Goal: Ask a question: Seek information or help from site administrators or community

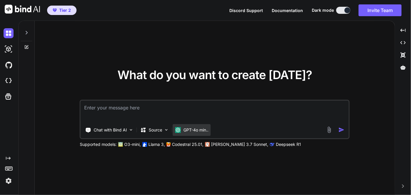
click at [193, 130] on p "GPT-4o min.." at bounding box center [196, 130] width 25 height 6
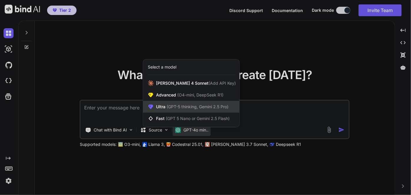
click at [178, 105] on span "(GPT-5 thinking, Gemini 2.5 Pro)" at bounding box center [197, 106] width 63 height 5
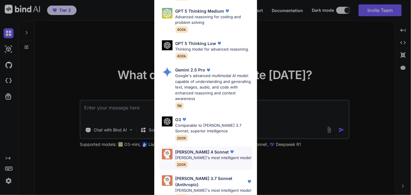
scroll to position [76, 0]
click at [201, 156] on p "[PERSON_NAME] 4 Sonnet" at bounding box center [203, 152] width 54 height 6
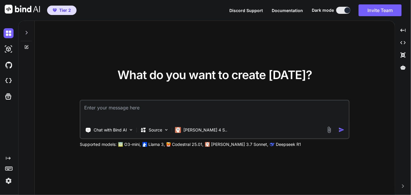
click at [164, 104] on textarea at bounding box center [215, 112] width 268 height 22
click at [283, 110] on textarea "Hi are you familiar with Integrity OS, like how does it boot the first user app…" at bounding box center [215, 112] width 268 height 22
paste textarea "is user application called VAS? is that similar to Linux process? can a VAS use…"
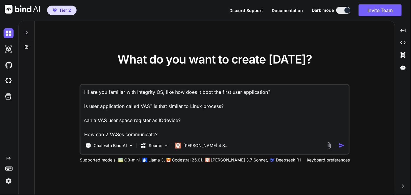
type textarea "Hi are you familiar with Integrity OS, like how does it boot the first user app…"
click at [342, 147] on img "button" at bounding box center [342, 146] width 6 height 6
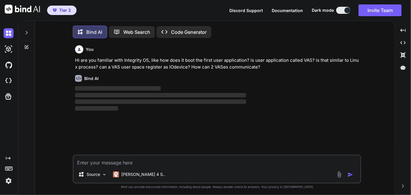
scroll to position [2, 0]
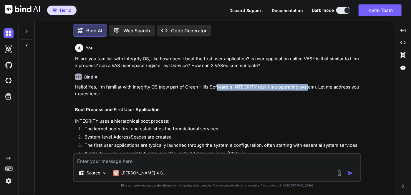
drag, startPoint x: 216, startPoint y: 87, endPoint x: 309, endPoint y: 85, distance: 93.1
click at [309, 85] on p "Hello! Yes, I'm familiar with Integrity OS (now part of Green Hills Software's …" at bounding box center [217, 90] width 285 height 13
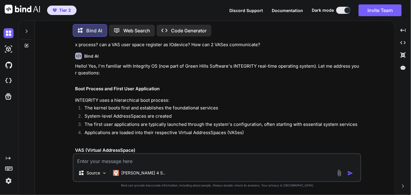
scroll to position [21, 0]
drag, startPoint x: 111, startPoint y: 106, endPoint x: 210, endPoint y: 103, distance: 98.4
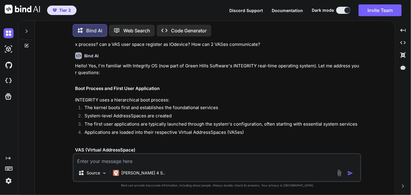
click at [112, 119] on li "System-level AddressSpaces are created" at bounding box center [220, 117] width 281 height 8
drag, startPoint x: 111, startPoint y: 115, endPoint x: 170, endPoint y: 113, distance: 59.5
click at [170, 113] on li "System-level AddressSpaces are created" at bounding box center [220, 117] width 281 height 8
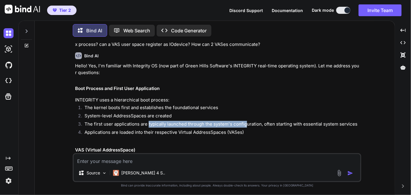
drag, startPoint x: 149, startPoint y: 125, endPoint x: 246, endPoint y: 123, distance: 97.6
click at [246, 123] on li "The first user applications are typically launched through the system's configu…" at bounding box center [220, 125] width 281 height 8
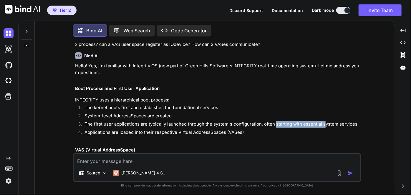
drag, startPoint x: 274, startPoint y: 125, endPoint x: 326, endPoint y: 124, distance: 52.2
click at [326, 124] on li "The first user applications are typically launched through the system's configu…" at bounding box center [220, 125] width 281 height 8
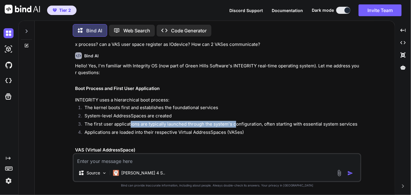
drag, startPoint x: 130, startPoint y: 128, endPoint x: 235, endPoint y: 127, distance: 105.5
click at [235, 127] on li "The first user applications are typically launched through the system's configu…" at bounding box center [220, 125] width 281 height 8
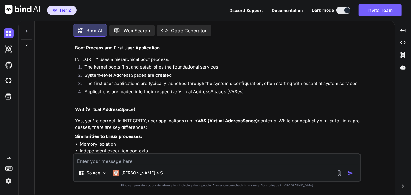
scroll to position [63, 0]
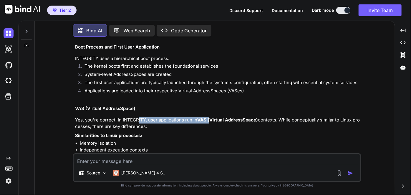
drag, startPoint x: 137, startPoint y: 118, endPoint x: 210, endPoint y: 121, distance: 72.5
click at [210, 121] on p "Yes, you're correct! In INTEGRITY, user applications run in VAS (Virtual Addres…" at bounding box center [217, 123] width 285 height 13
click at [210, 121] on strong "VAS (Virtual AddressSpace)" at bounding box center [227, 120] width 61 height 6
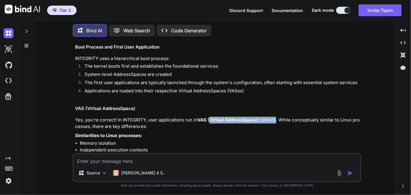
drag, startPoint x: 210, startPoint y: 121, endPoint x: 277, endPoint y: 120, distance: 67.2
click at [277, 120] on p "Yes, you're correct! In INTEGRITY, user applications run in VAS (Virtual Addres…" at bounding box center [217, 123] width 285 height 13
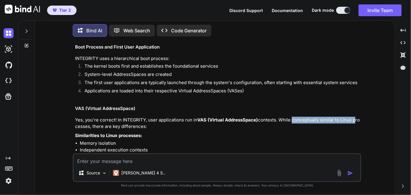
drag, startPoint x: 292, startPoint y: 120, endPoint x: 354, endPoint y: 121, distance: 61.9
click at [354, 121] on p "Yes, you're correct! In INTEGRITY, user applications run in VAS (Virtual Addres…" at bounding box center [217, 123] width 285 height 13
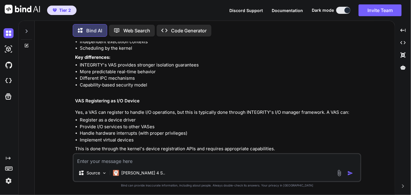
scroll to position [171, 0]
drag, startPoint x: 115, startPoint y: 111, endPoint x: 170, endPoint y: 108, distance: 55.2
click at [170, 108] on div "Hello! Yes, I'm familiar with Integrity OS (now part of Green Hills Software's …" at bounding box center [217, 80] width 285 height 336
drag, startPoint x: 195, startPoint y: 111, endPoint x: 290, endPoint y: 112, distance: 94.9
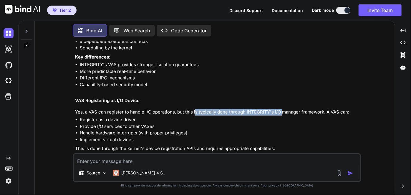
click at [290, 112] on p "Yes, a VAS can register to handle I/O operations, but this is typically done th…" at bounding box center [217, 112] width 285 height 7
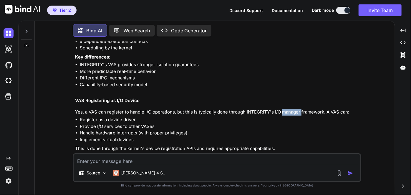
click at [290, 112] on p "Yes, a VAS can register to handle I/O operations, but this is typically done th…" at bounding box center [217, 112] width 285 height 7
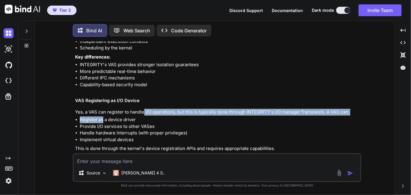
drag, startPoint x: 103, startPoint y: 118, endPoint x: 144, endPoint y: 115, distance: 41.1
click at [144, 115] on div "Hello! Yes, I'm familiar with Integrity OS (now part of Green Hills Software's …" at bounding box center [217, 80] width 285 height 336
click at [144, 115] on p "Yes, a VAS can register to handle I/O operations, but this is typically done th…" at bounding box center [217, 112] width 285 height 7
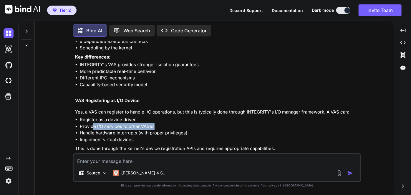
drag, startPoint x: 93, startPoint y: 126, endPoint x: 158, endPoint y: 125, distance: 65.1
click at [158, 125] on li "Provide I/O services to other VASes" at bounding box center [220, 126] width 281 height 7
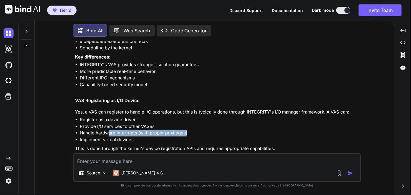
drag, startPoint x: 109, startPoint y: 136, endPoint x: 191, endPoint y: 133, distance: 82.3
click at [191, 133] on li "Handle hardware interrupts (with proper privileges)" at bounding box center [220, 133] width 281 height 7
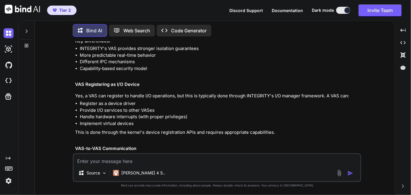
scroll to position [189, 0]
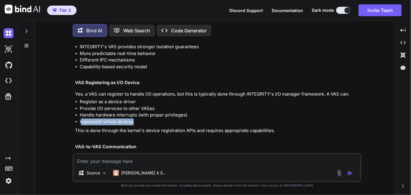
drag, startPoint x: 81, startPoint y: 122, endPoint x: 136, endPoint y: 121, distance: 55.1
click at [136, 121] on li "Implement virtual devices" at bounding box center [220, 122] width 281 height 7
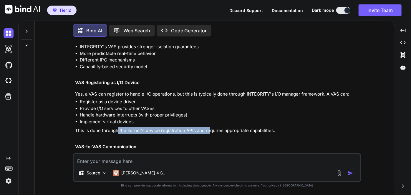
drag, startPoint x: 117, startPoint y: 131, endPoint x: 210, endPoint y: 131, distance: 93.7
click at [210, 131] on p "This is done through the kernel's device registration APIs and requires appropr…" at bounding box center [217, 131] width 285 height 7
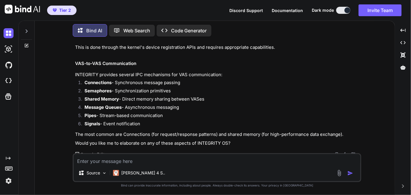
scroll to position [276, 0]
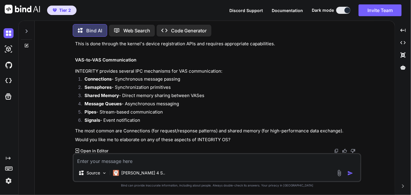
click at [136, 160] on textarea at bounding box center [217, 159] width 287 height 11
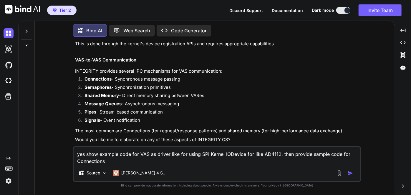
type textarea "yes show example code for VAS as driver like for using SPI Kernel IODevice for …"
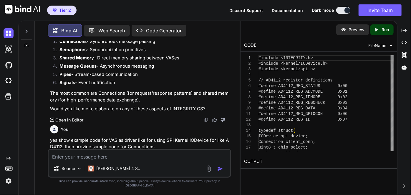
scroll to position [364, 0]
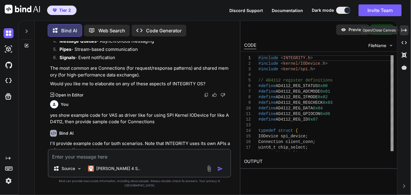
click at [406, 31] on icon at bounding box center [404, 30] width 5 height 3
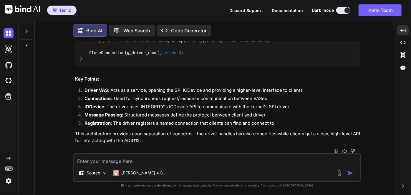
scroll to position [2277, 0]
click at [133, 159] on textarea at bounding box center [217, 159] width 287 height 11
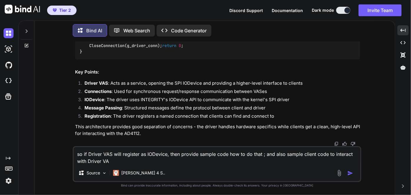
type textarea "so if Driver VAS will register as IODevice, then provide sample code how to do …"
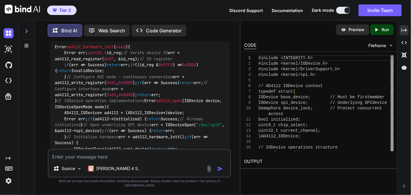
scroll to position [2449, 0]
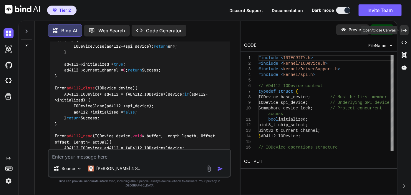
click at [406, 32] on icon "Created with Pixso." at bounding box center [404, 30] width 5 height 5
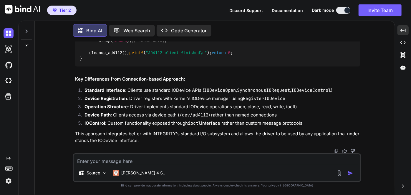
scroll to position [5481, 0]
